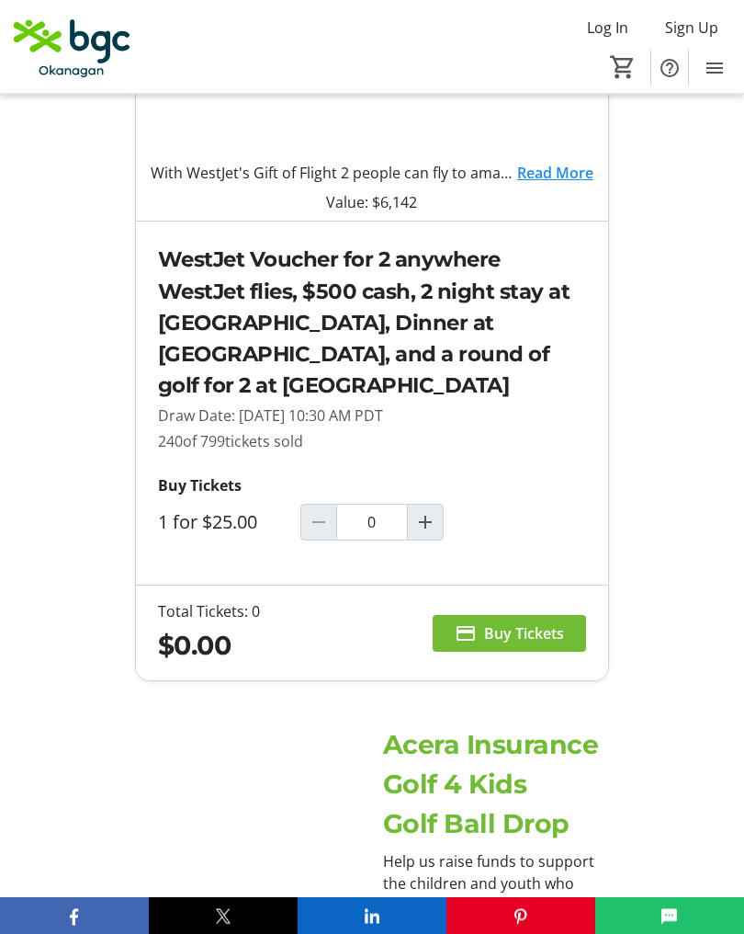
scroll to position [966, 0]
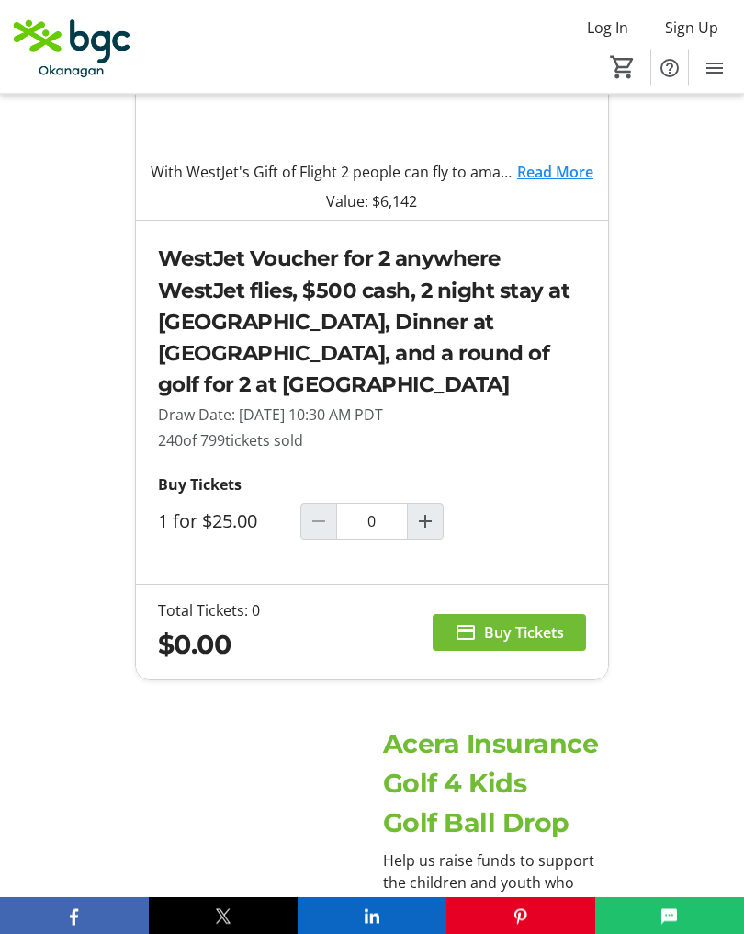
click at [440, 527] on span "Increment by one" at bounding box center [425, 522] width 35 height 35
click at [442, 528] on span "Increment by one" at bounding box center [425, 521] width 35 height 35
type input "2"
click at [559, 643] on span "Buy Tickets" at bounding box center [524, 632] width 80 height 22
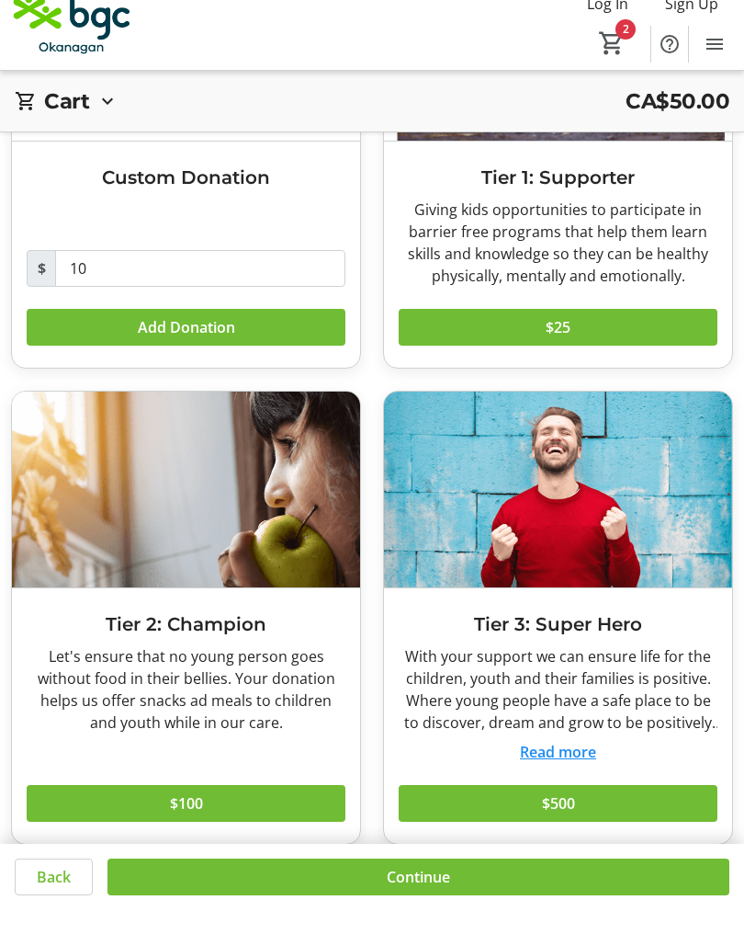
scroll to position [255, 0]
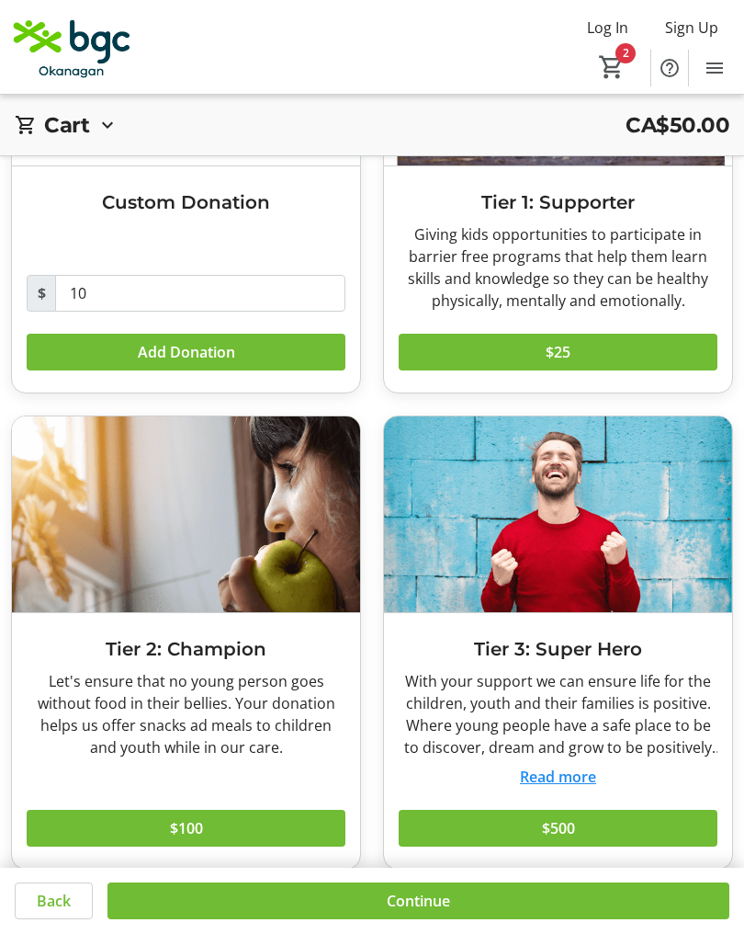
click at [202, 923] on span at bounding box center [419, 901] width 622 height 44
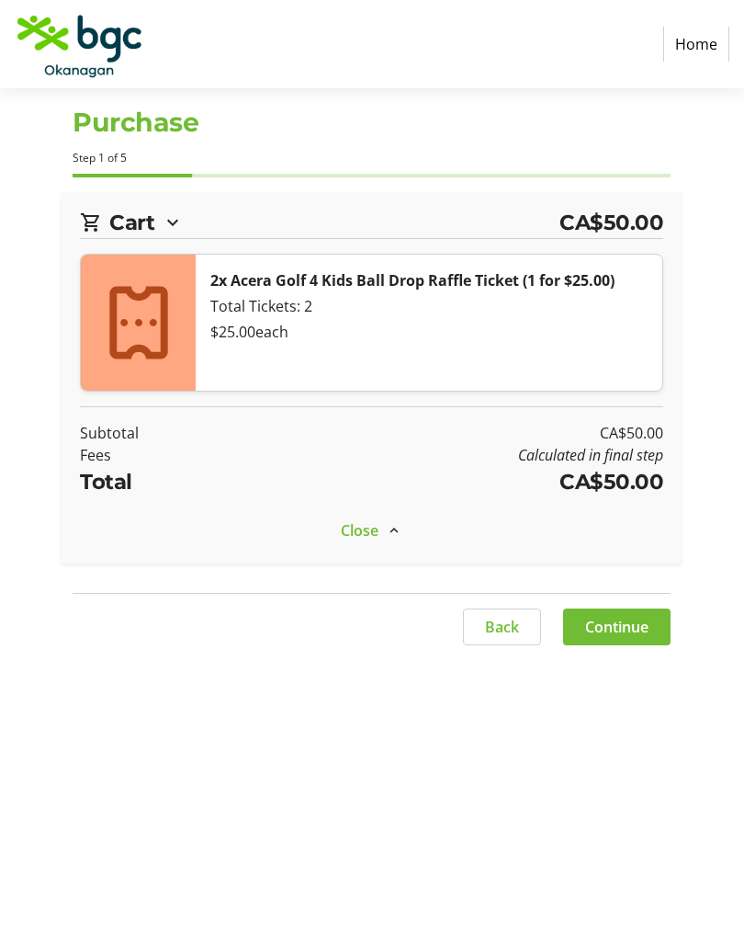
select select "CA"
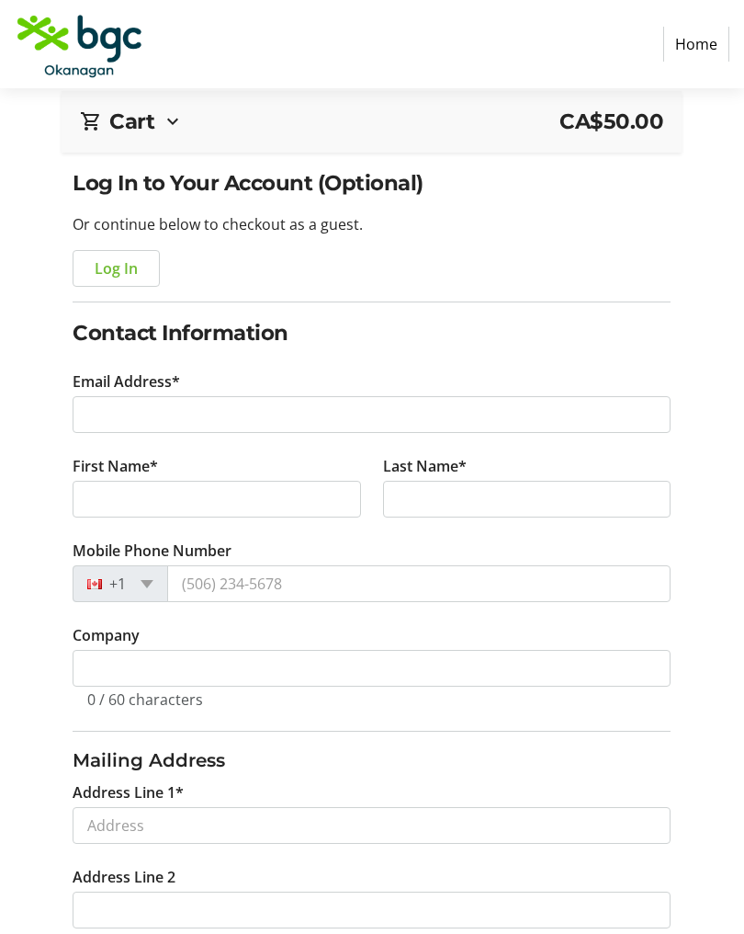
scroll to position [93, 0]
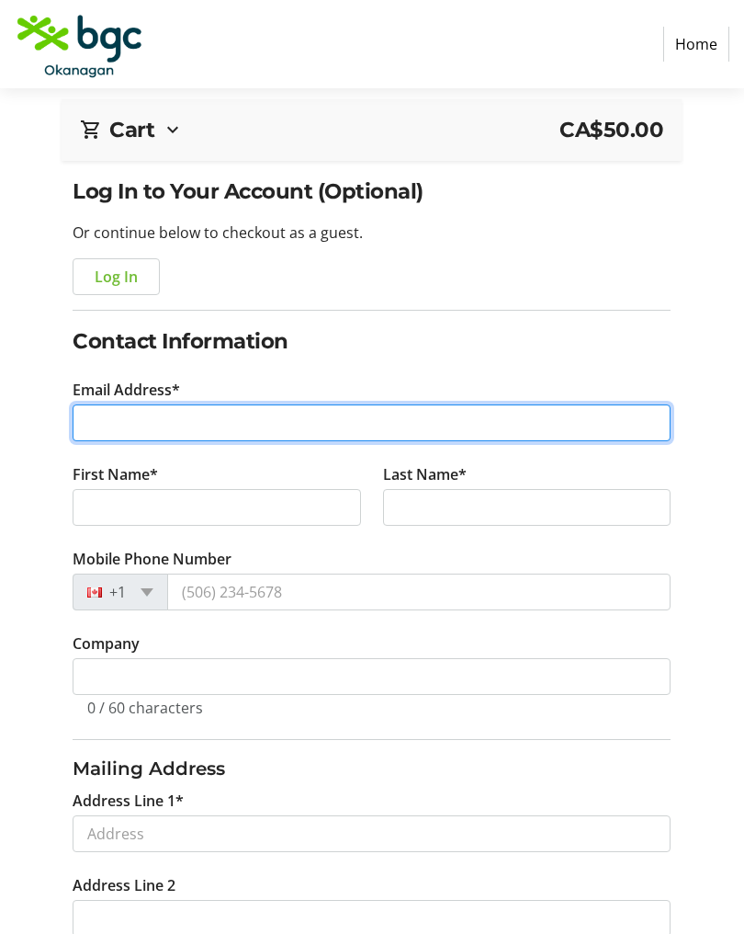
click at [96, 409] on input "Email Address*" at bounding box center [372, 422] width 598 height 37
type input "t"
type input "[EMAIL_ADDRESS][DOMAIN_NAME]"
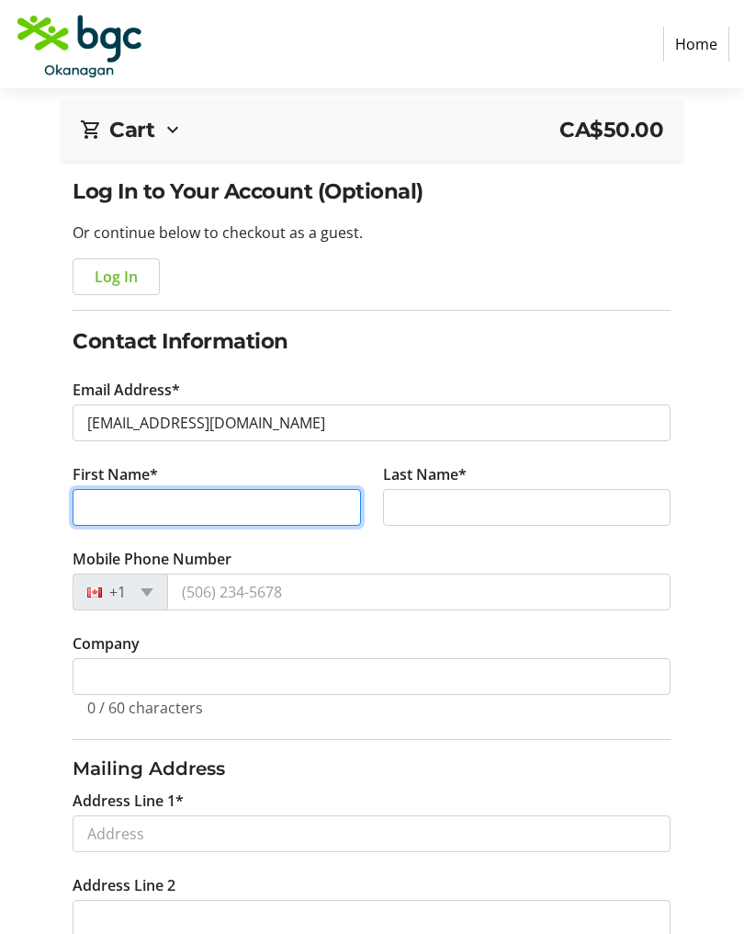
click at [96, 504] on input "First Name*" at bounding box center [217, 507] width 289 height 37
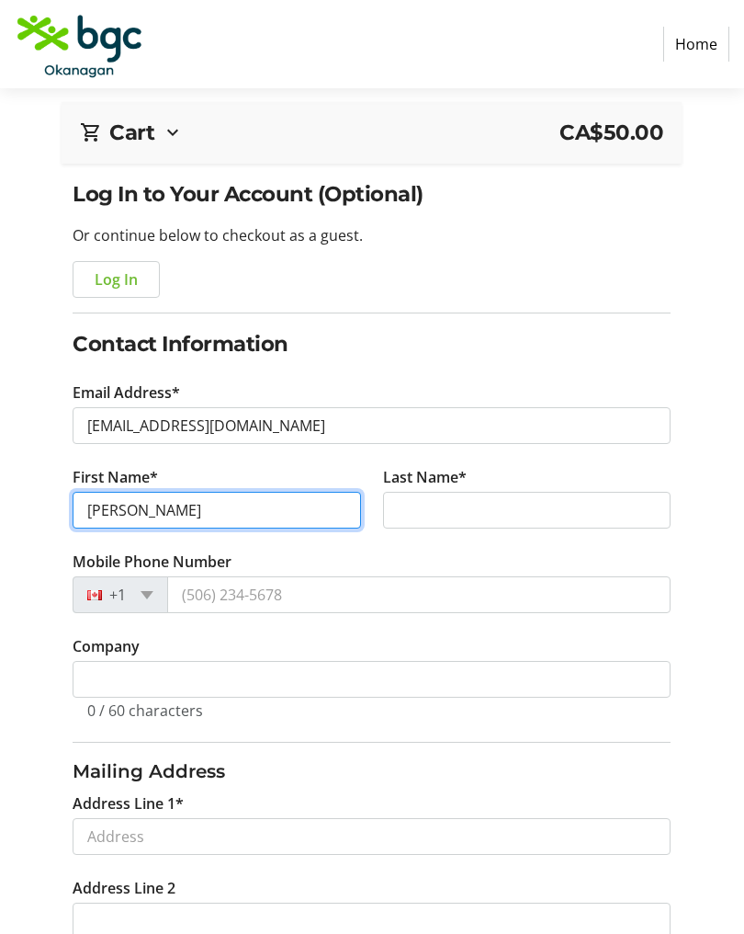
scroll to position [88, 0]
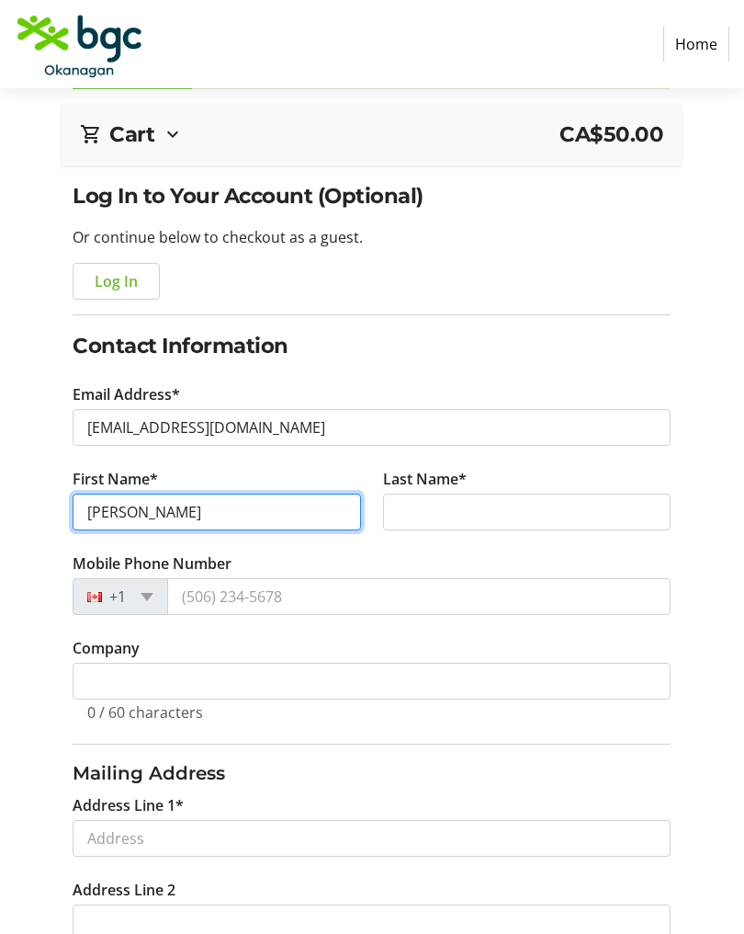
type input "[PERSON_NAME]"
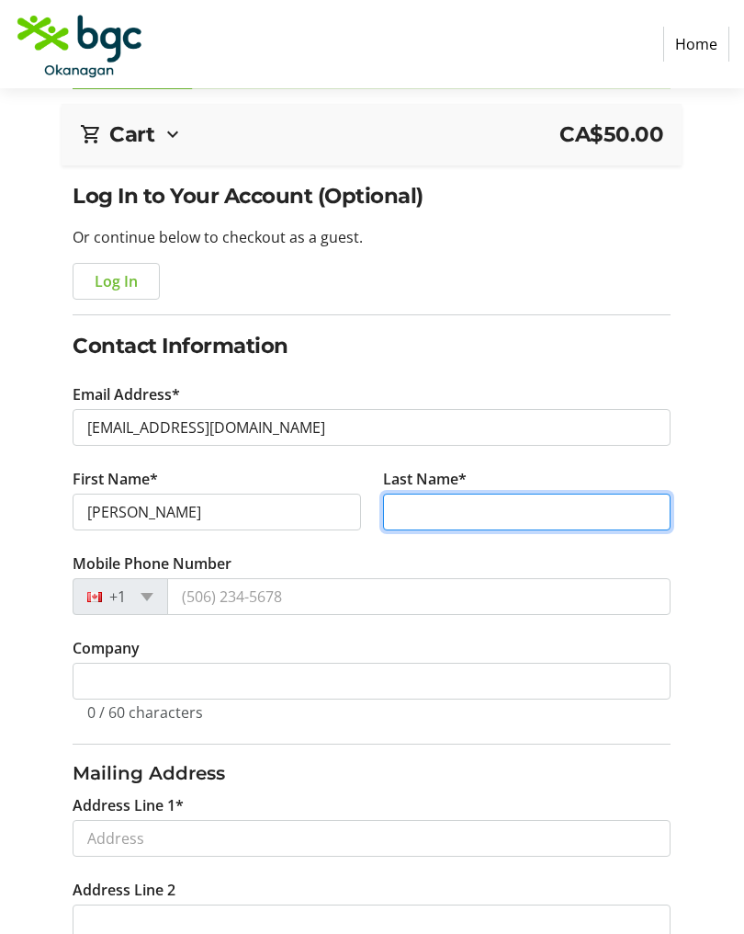
click at [435, 504] on input "Last Name*" at bounding box center [527, 511] width 289 height 37
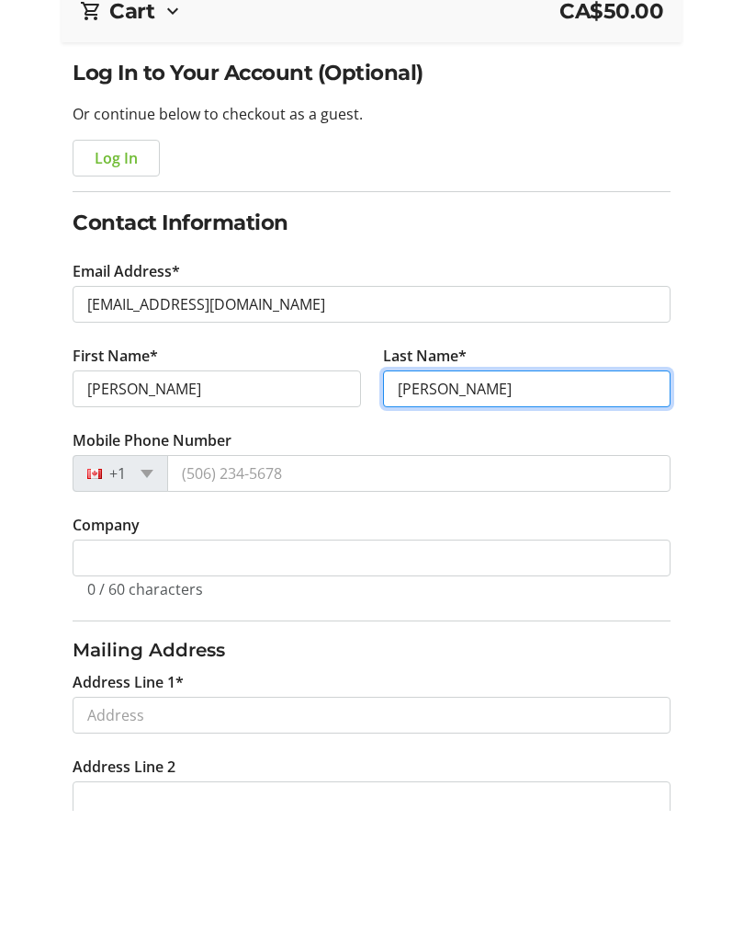
type input "[PERSON_NAME]"
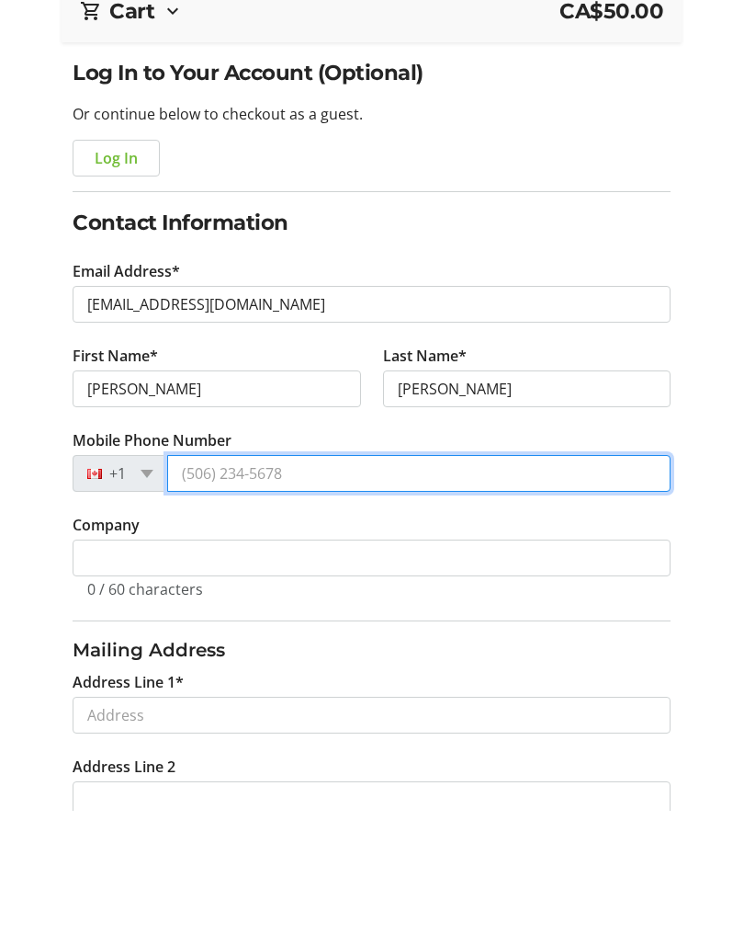
click at [234, 578] on input "Mobile Phone Number" at bounding box center [419, 596] width 504 height 37
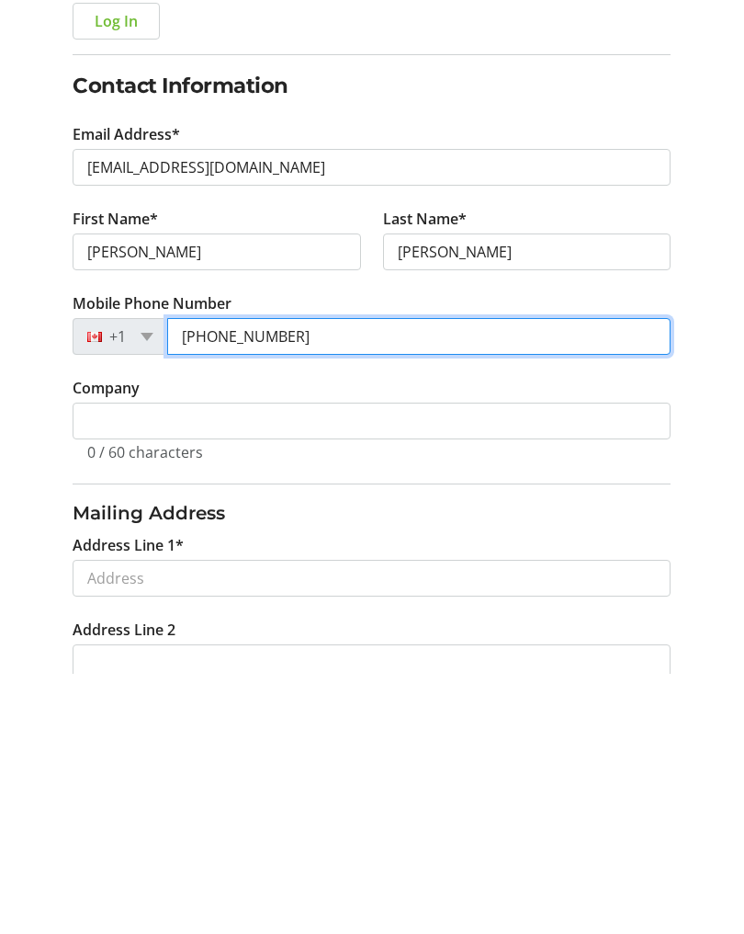
type input "[PHONE_NUMBER]"
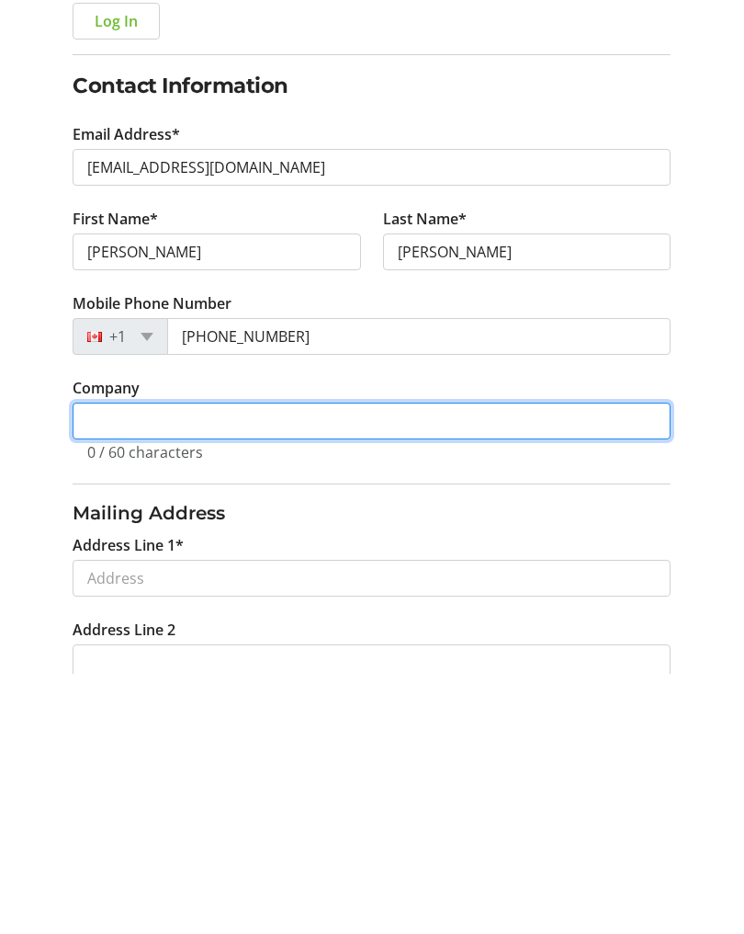
click at [97, 663] on input "Company" at bounding box center [372, 681] width 598 height 37
type input "Retired"
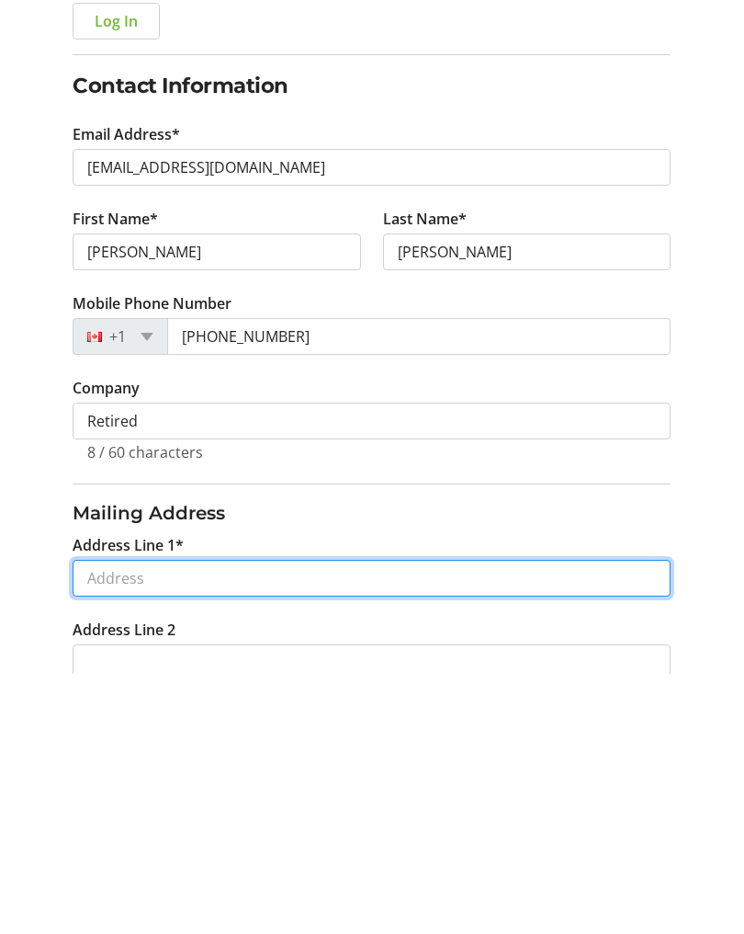
click at [85, 820] on input "Address Line 1*" at bounding box center [372, 838] width 598 height 37
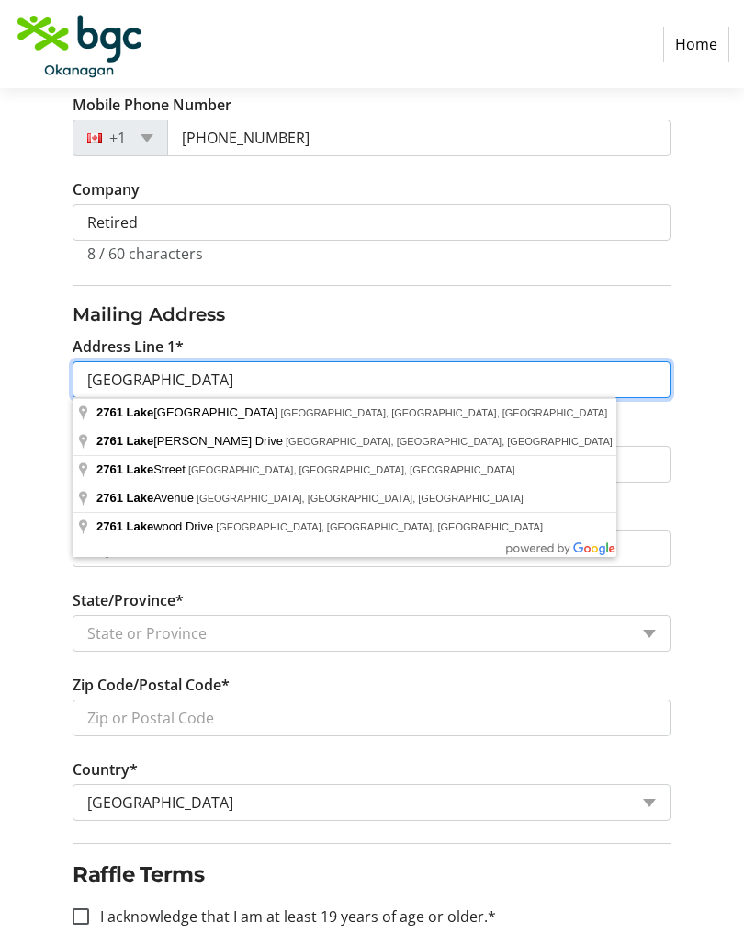
scroll to position [546, 0]
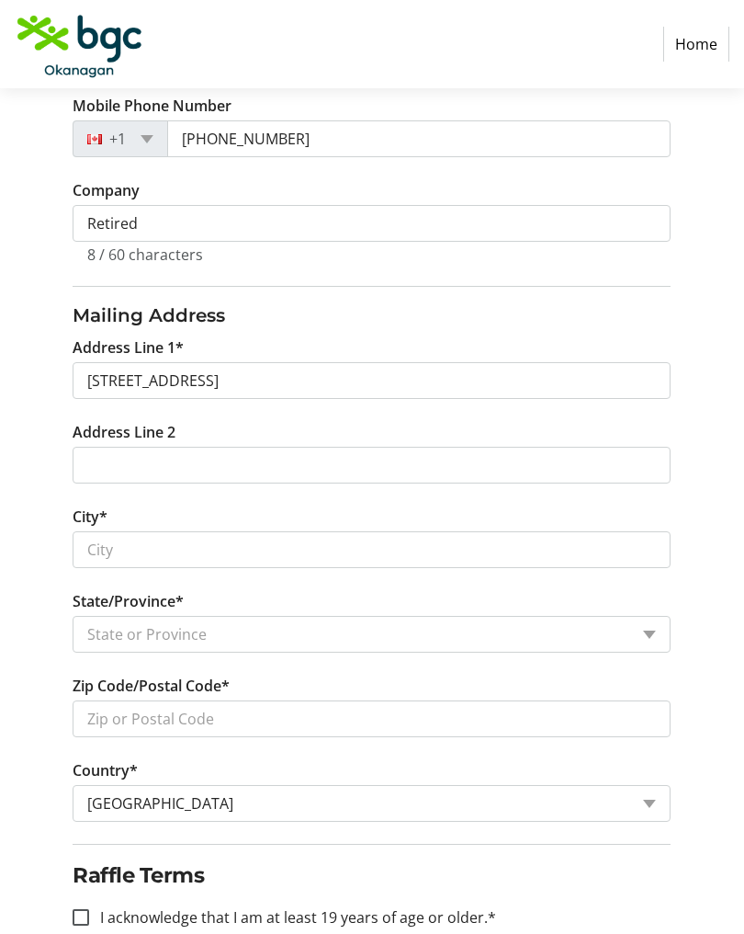
type input "[STREET_ADDRESS]"
type input "West Kelowna"
select select "BC"
type input "V1Z 1Y5"
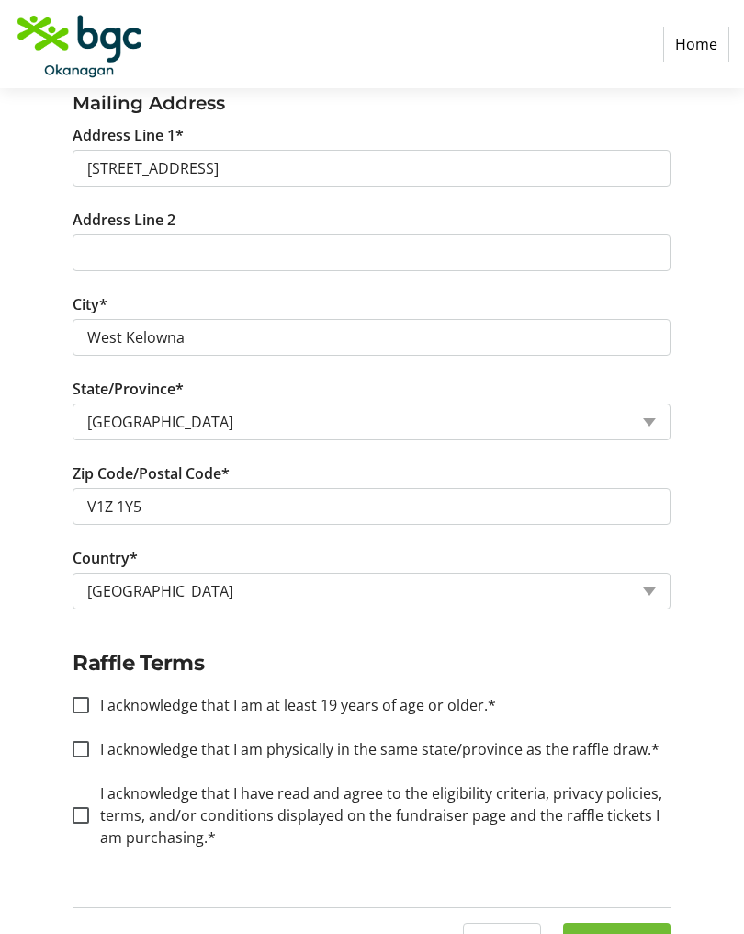
scroll to position [774, 0]
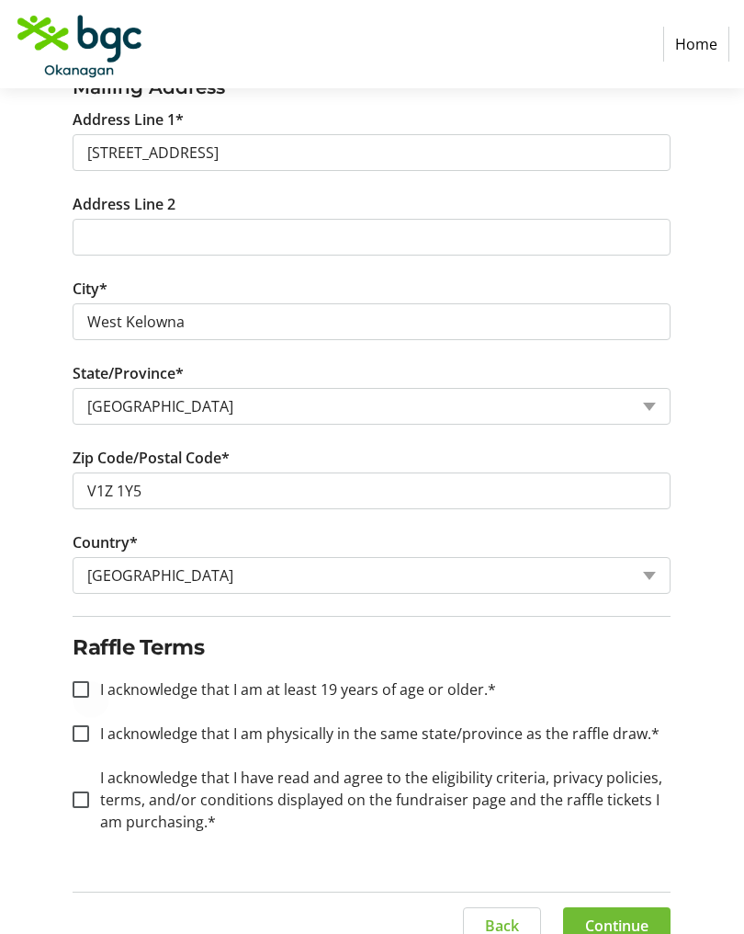
click at [76, 678] on div at bounding box center [81, 689] width 44 height 44
checkbox input "true"
click at [72, 736] on div at bounding box center [81, 733] width 44 height 44
checkbox input "true"
click at [76, 794] on input "I acknowledge that I have read and agree to the eligibility criteria, privacy p…" at bounding box center [81, 799] width 17 height 17
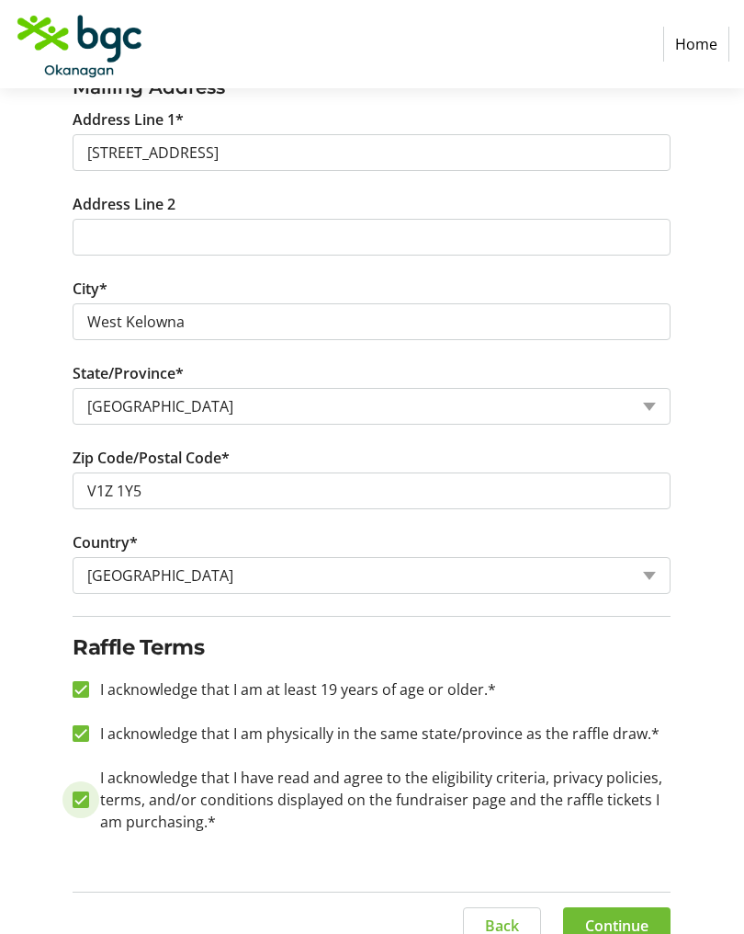
checkbox input "true"
click at [606, 926] on span "Continue" at bounding box center [616, 925] width 63 height 22
